Goal: Find contact information: Find contact information

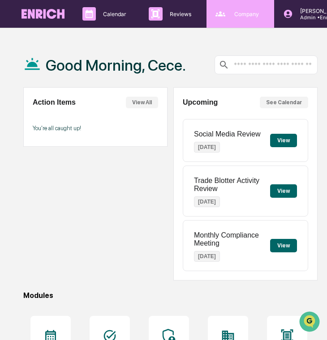
click at [259, 21] on div "Company People, Data, Settings" at bounding box center [240, 14] width 68 height 28
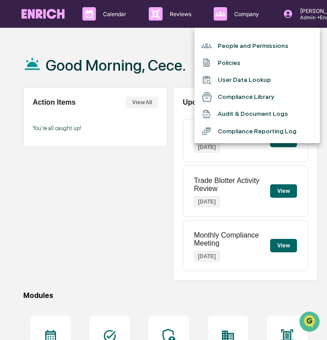
click at [240, 42] on li "People and Permissions" at bounding box center [256, 45] width 125 height 17
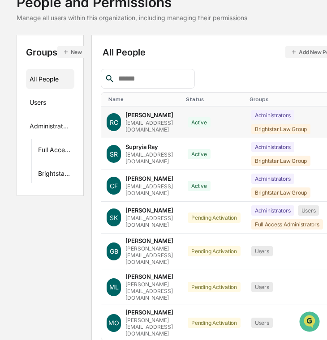
scroll to position [64, 0]
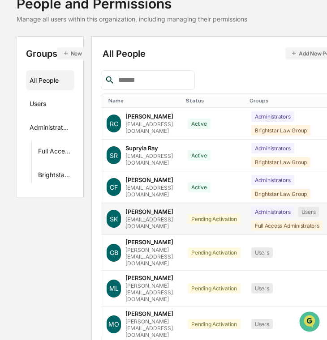
click at [170, 219] on div "[EMAIL_ADDRESS][DOMAIN_NAME]" at bounding box center [150, 222] width 51 height 13
copy div "[EMAIL_ADDRESS][DOMAIN_NAME]"
click at [145, 252] on div "[PERSON_NAME][EMAIL_ADDRESS][DOMAIN_NAME]" at bounding box center [150, 257] width 51 height 20
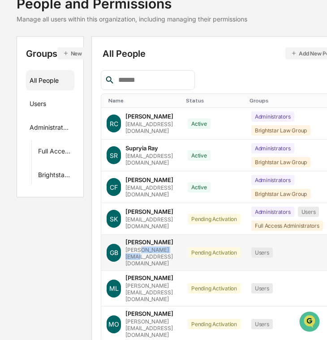
click at [145, 252] on div "[PERSON_NAME][EMAIL_ADDRESS][DOMAIN_NAME]" at bounding box center [150, 257] width 51 height 20
copy div "[PERSON_NAME][EMAIL_ADDRESS][DOMAIN_NAME]"
click at [156, 283] on div "[PERSON_NAME][EMAIL_ADDRESS][DOMAIN_NAME]" at bounding box center [150, 293] width 51 height 20
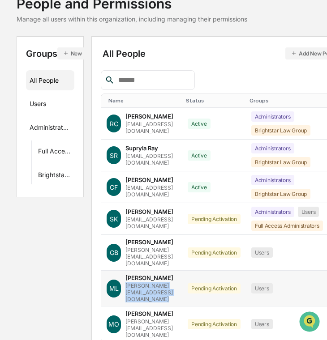
click at [156, 283] on div "[PERSON_NAME][EMAIL_ADDRESS][DOMAIN_NAME]" at bounding box center [150, 293] width 51 height 20
copy div "[PERSON_NAME][EMAIL_ADDRESS][DOMAIN_NAME]"
click at [152, 318] on div "[PERSON_NAME][EMAIL_ADDRESS][DOMAIN_NAME]" at bounding box center [150, 328] width 51 height 20
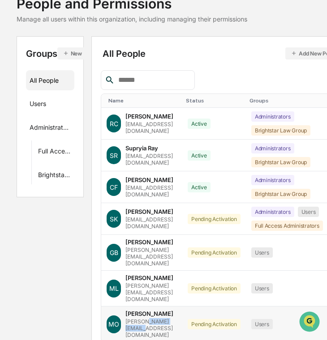
click at [152, 318] on div "[PERSON_NAME][EMAIL_ADDRESS][DOMAIN_NAME]" at bounding box center [150, 328] width 51 height 20
copy div "[PERSON_NAME][EMAIL_ADDRESS][DOMAIN_NAME]"
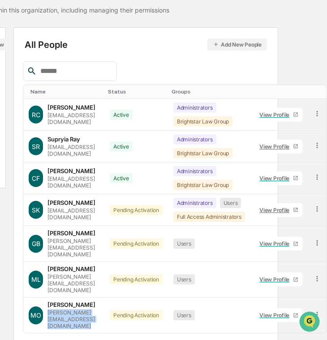
scroll to position [0, 108]
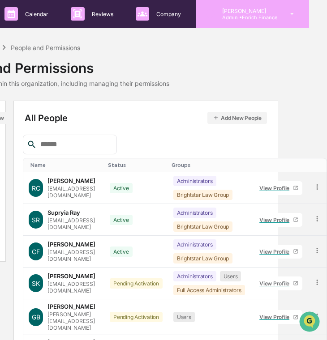
click at [215, 16] on p "Admin • Enrich Finance" at bounding box center [246, 17] width 62 height 6
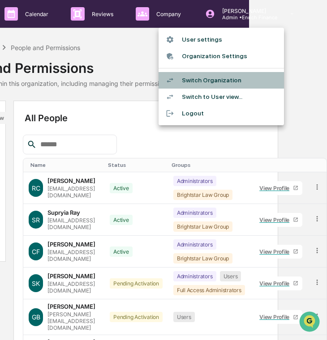
click at [214, 78] on li "Switch Organization" at bounding box center [220, 80] width 125 height 17
